Goal: Information Seeking & Learning: Find specific fact

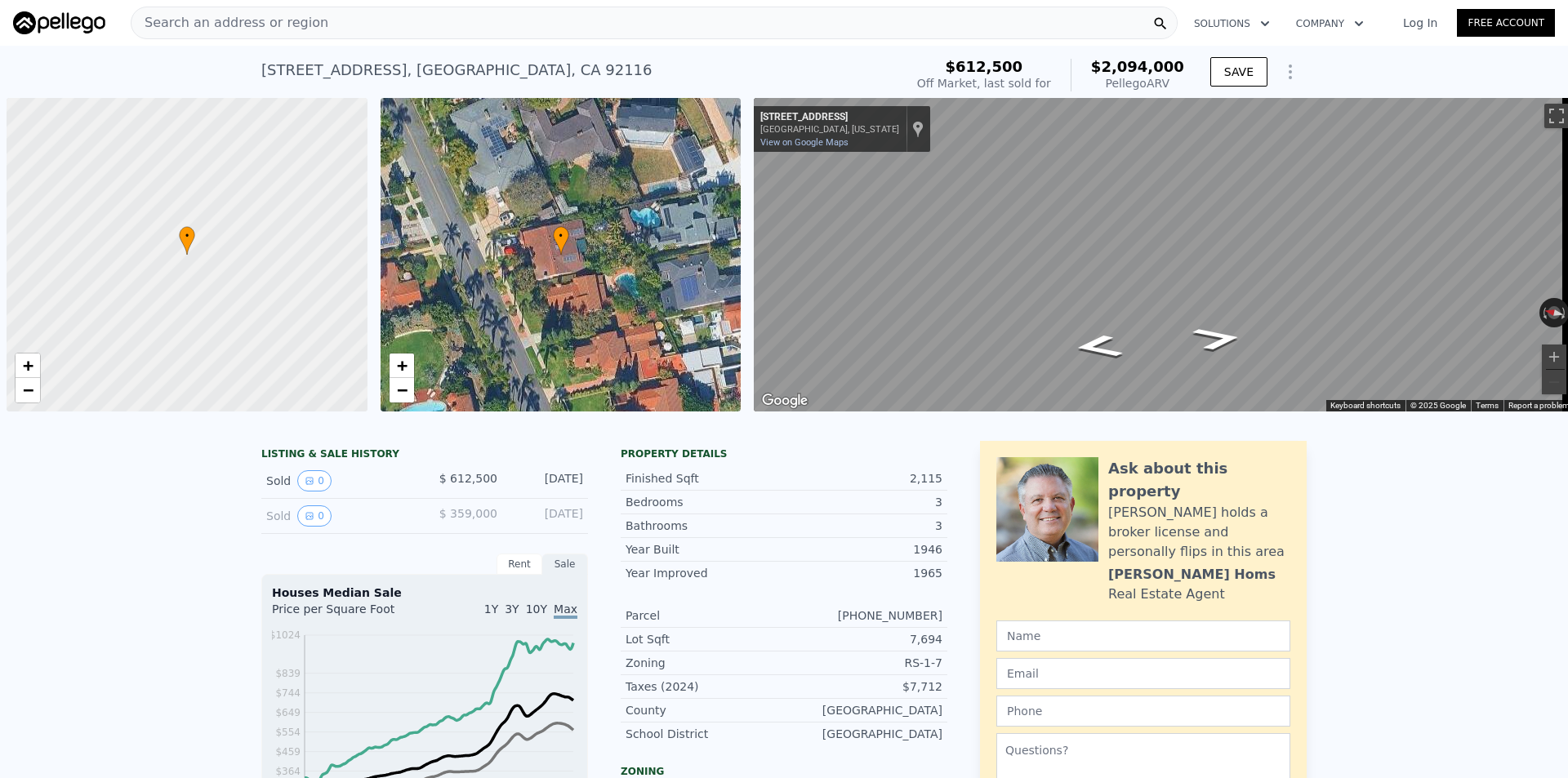
scroll to position [0, 6]
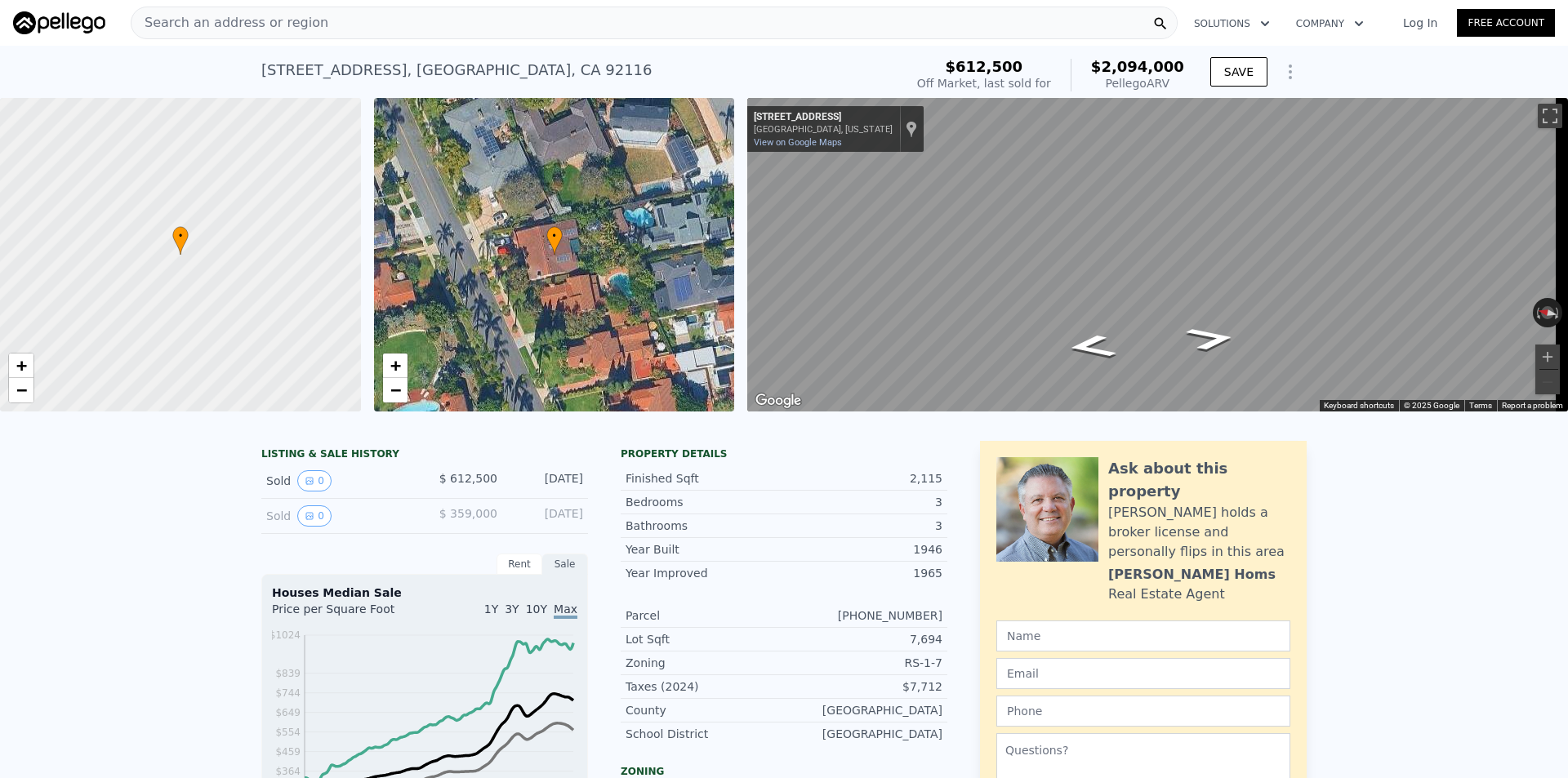
click at [342, 31] on div "Search an address or region" at bounding box center [654, 22] width 1047 height 32
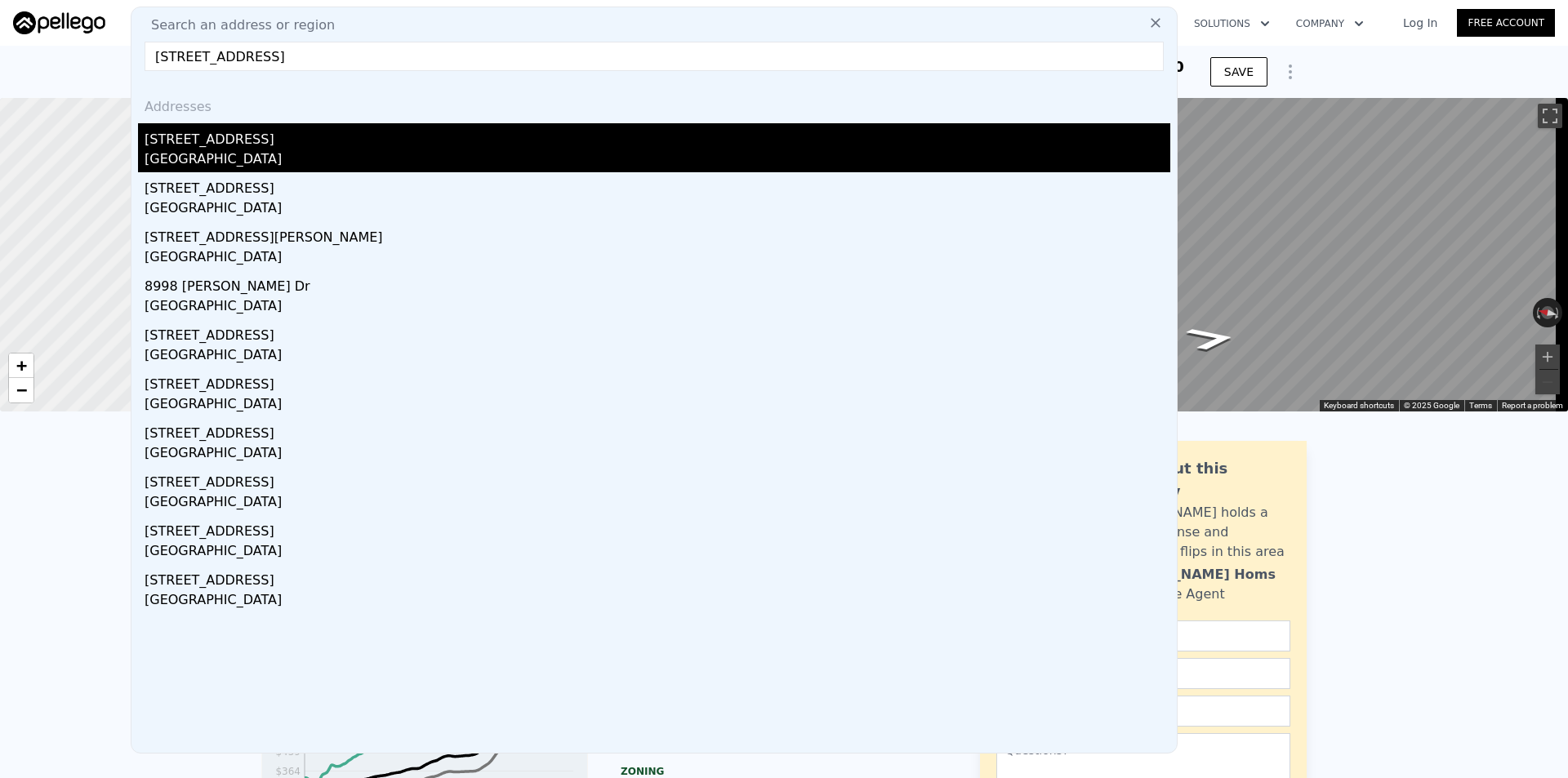
type input "[STREET_ADDRESS]"
click at [301, 155] on div "[GEOGRAPHIC_DATA]" at bounding box center [658, 161] width 1026 height 23
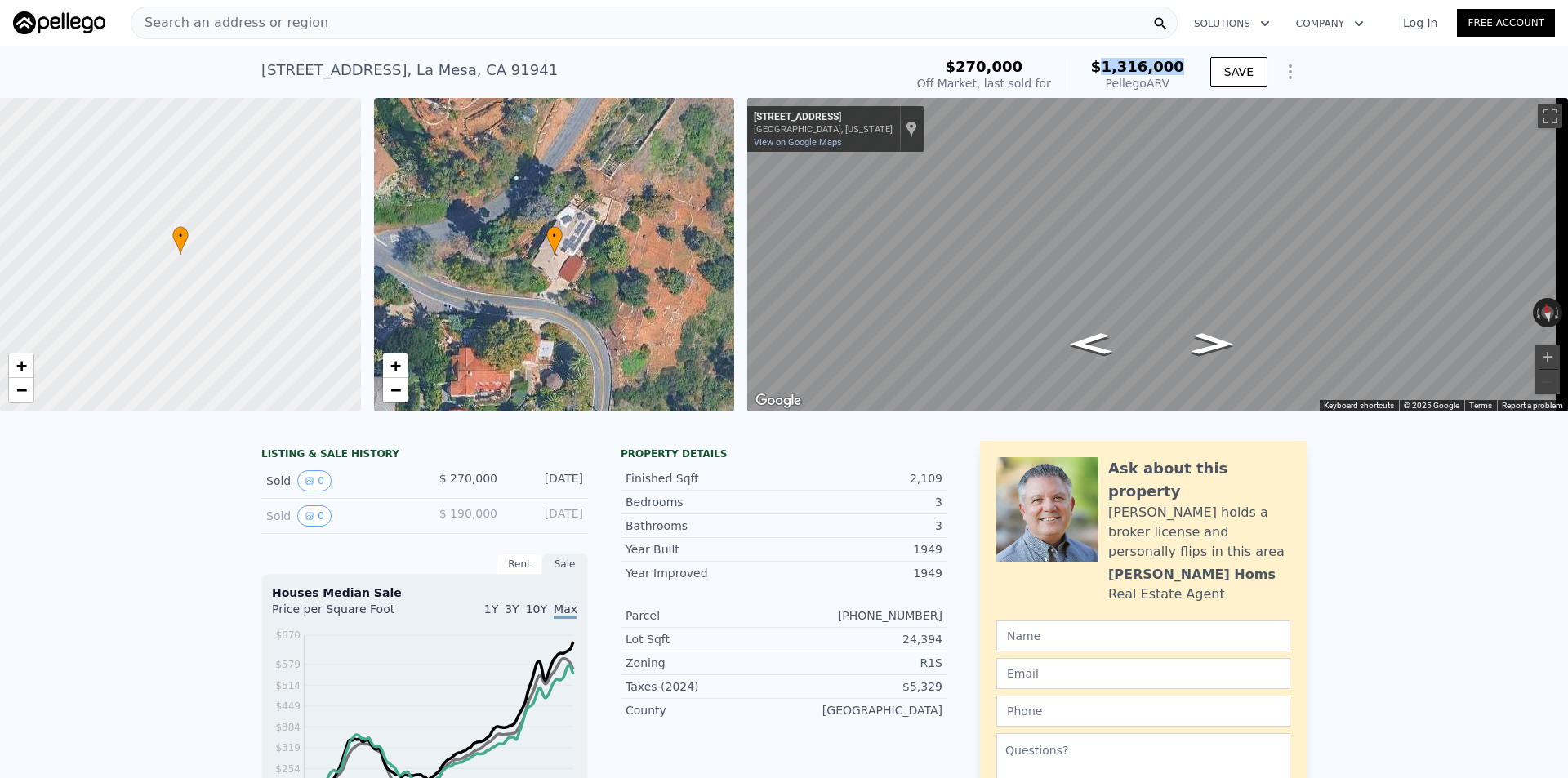
drag, startPoint x: 1111, startPoint y: 62, endPoint x: 1182, endPoint y: 66, distance: 71.1
click at [1183, 66] on div "$270,000 Off Market, last sold for $1,316,000 Pellego ARV" at bounding box center [1051, 76] width 281 height 46
drag, startPoint x: 1106, startPoint y: 62, endPoint x: 1188, endPoint y: 66, distance: 82.1
click at [1188, 66] on div "$270,000 Off Market, last sold for $1,316,000 Pellego ARV" at bounding box center [1051, 76] width 281 height 46
copy span "$1,316,000"
